Goal: Task Accomplishment & Management: Manage account settings

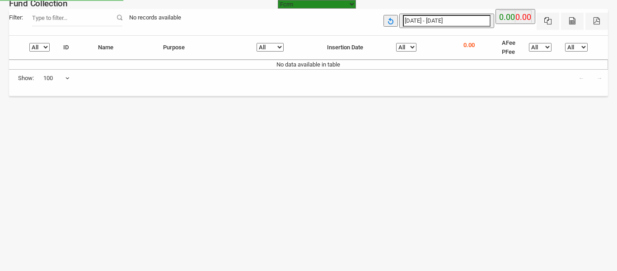
select select "[URL][DOMAIN_NAME]"
select select "100"
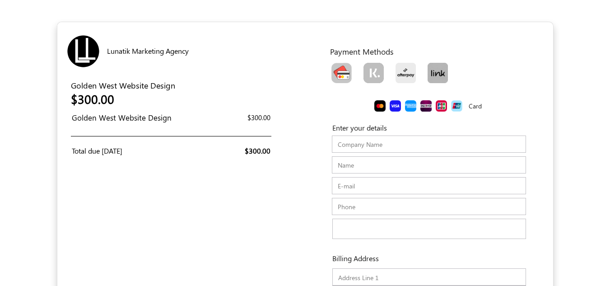
click at [273, 43] on div "Lunatik Marketing Agency USD USD GBP EUR EN ES NL" at bounding box center [181, 50] width 248 height 46
